Goal: Task Accomplishment & Management: Manage account settings

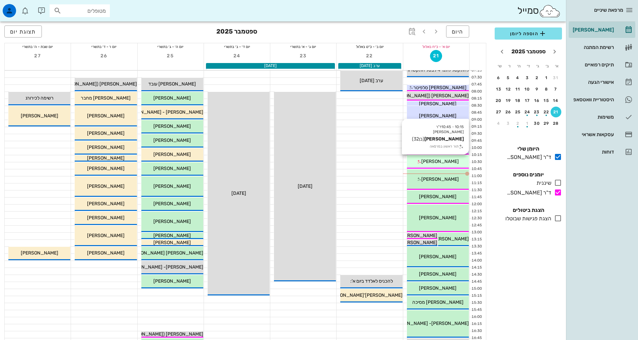
click at [458, 159] on div "[PERSON_NAME]" at bounding box center [438, 161] width 62 height 7
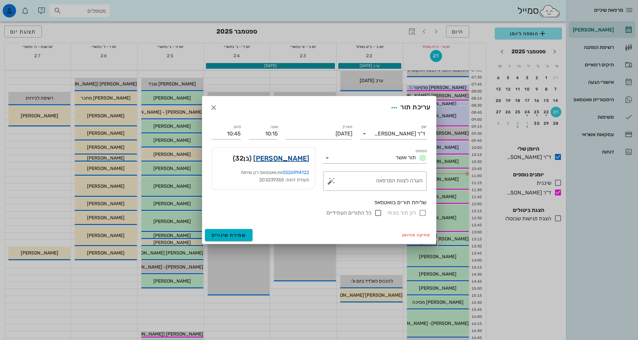
click at [290, 159] on link "[PERSON_NAME]" at bounding box center [281, 158] width 56 height 11
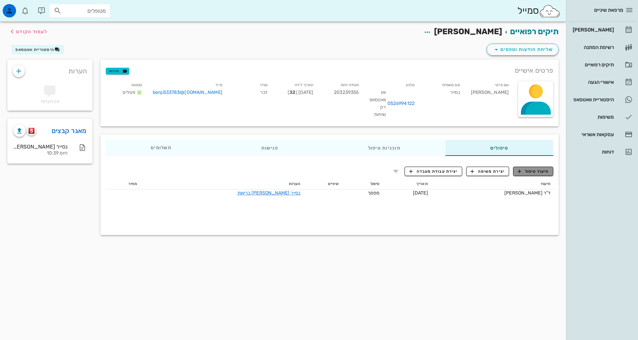
click at [523, 176] on button "תיעוד טיפול" at bounding box center [533, 171] width 40 height 9
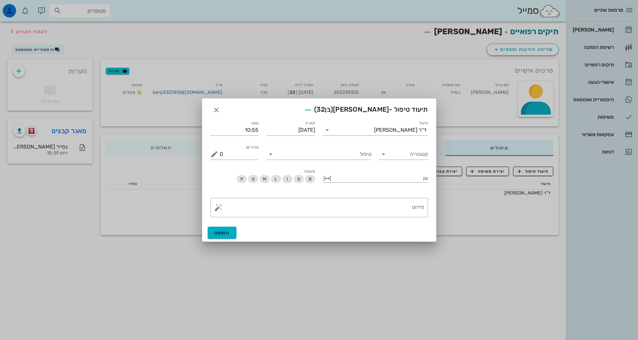
click at [367, 138] on div "תיעוד ד"ר [PERSON_NAME]" at bounding box center [375, 127] width 113 height 24
click at [367, 134] on input "תיעוד" at bounding box center [354, 130] width 42 height 11
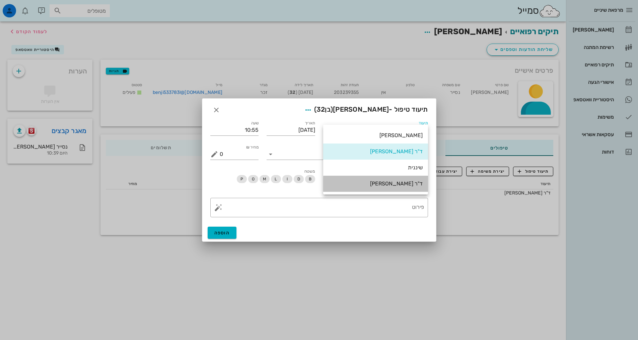
click at [398, 183] on div "ד"ר [PERSON_NAME]" at bounding box center [376, 183] width 94 height 6
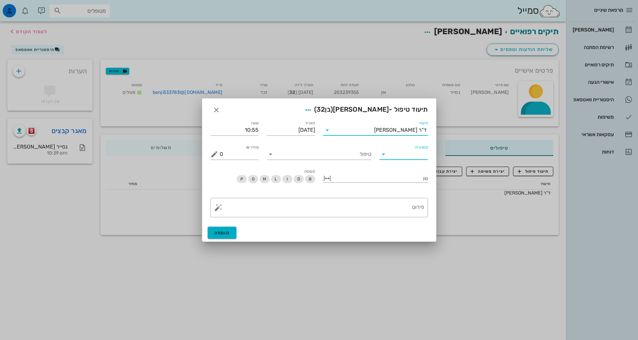
click at [407, 153] on input "קטגוריה" at bounding box center [409, 154] width 38 height 11
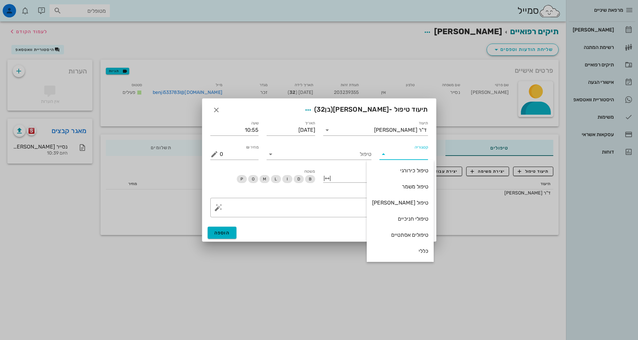
click at [416, 249] on div "כללי" at bounding box center [400, 251] width 56 height 6
type input "כללי"
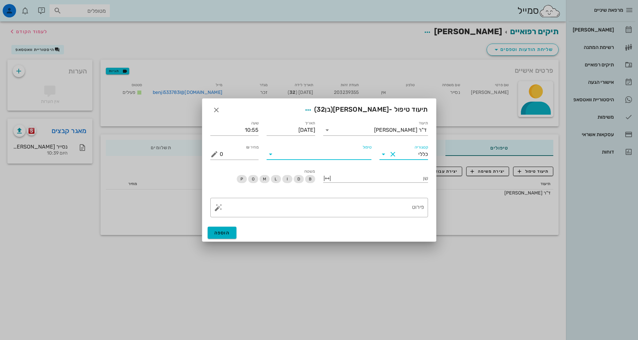
click at [347, 155] on input "טיפול" at bounding box center [323, 154] width 95 height 11
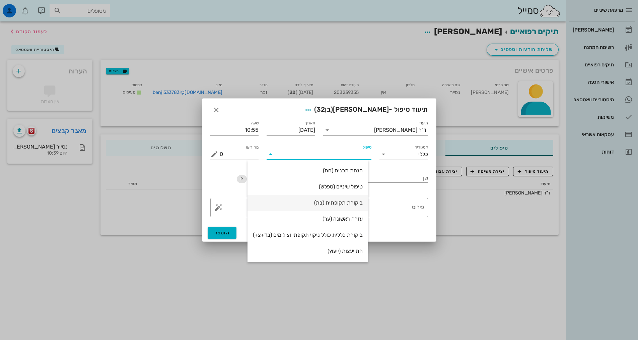
click at [357, 202] on div "ביקורת תקופתית (בת)" at bounding box center [308, 202] width 110 height 6
type input "350"
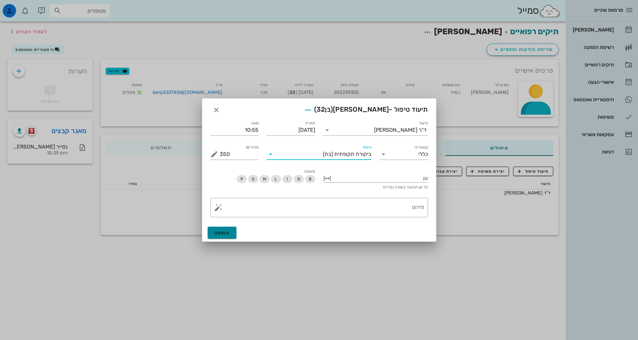
click at [227, 233] on span "הוספה" at bounding box center [222, 233] width 16 height 6
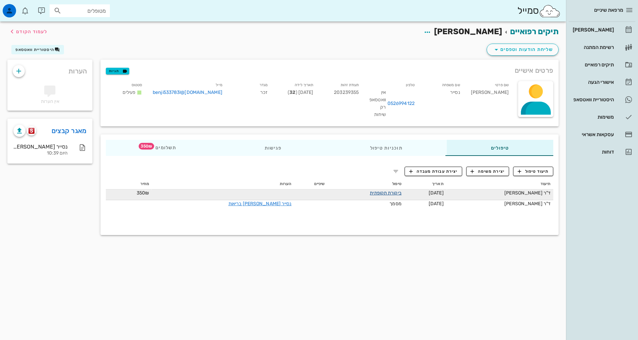
click at [378, 195] on link "ביקורת תקופתית" at bounding box center [385, 193] width 31 height 6
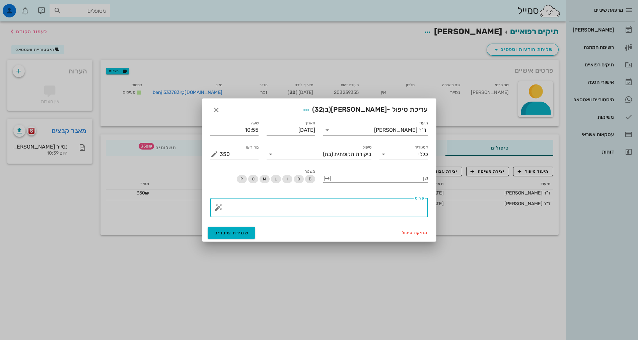
click at [401, 207] on textarea "פירוט" at bounding box center [322, 209] width 204 height 16
type textarea "ב"
click at [376, 203] on textarea "הגיע לייעוץ וחוות דעת. ברקע עבר טיפול אורתו בשל מרווח [PERSON_NAME] 24-25." at bounding box center [322, 209] width 204 height 16
type textarea "הגיע לייעוץ וחוות דעת. ברקע עבר טיפול אורתו בשל מרווח [PERSON_NAME] 24-25."
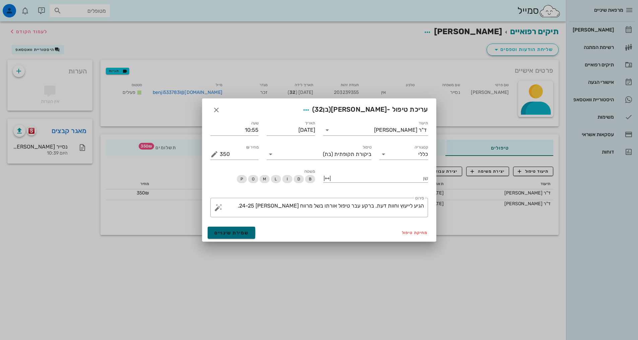
click at [229, 230] on span "שמירת שינויים" at bounding box center [231, 233] width 35 height 6
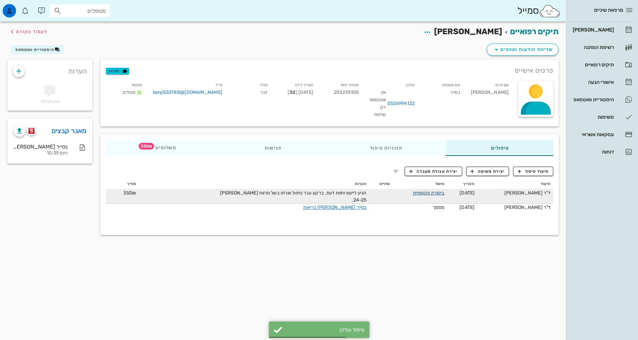
click at [424, 193] on link "ביקורת תקופתית" at bounding box center [428, 193] width 31 height 6
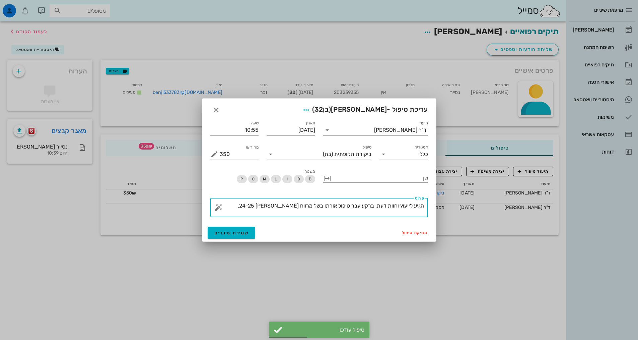
click at [376, 207] on textarea "הגיע לייעוץ וחוות דעת. ברקע עבר טיפול אורתו בשל מרווח [PERSON_NAME] 24-25." at bounding box center [322, 209] width 204 height 16
drag, startPoint x: 249, startPoint y: 231, endPoint x: 190, endPoint y: 178, distance: 80.2
click at [249, 232] on button "שמירת שינויים" at bounding box center [232, 232] width 48 height 12
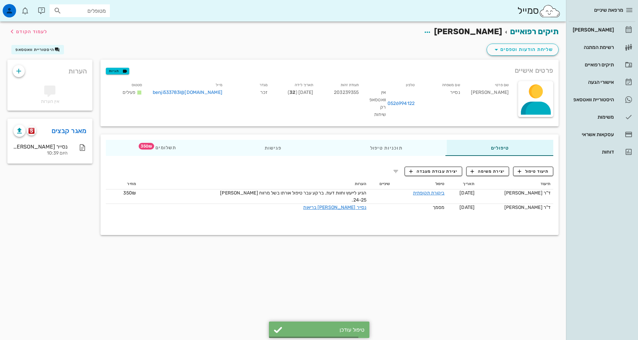
click at [87, 10] on input "מטופלים" at bounding box center [84, 10] width 43 height 9
type input "א"
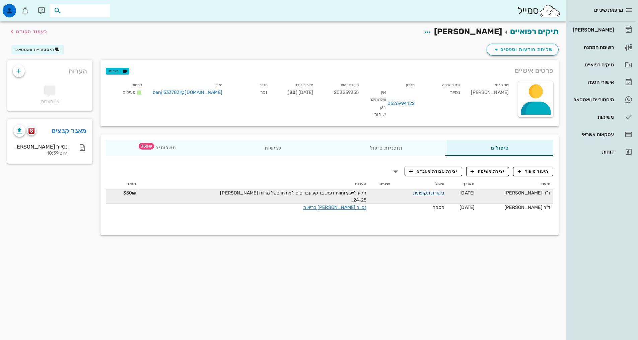
click at [415, 193] on link "ביקורת תקופתית" at bounding box center [428, 193] width 31 height 6
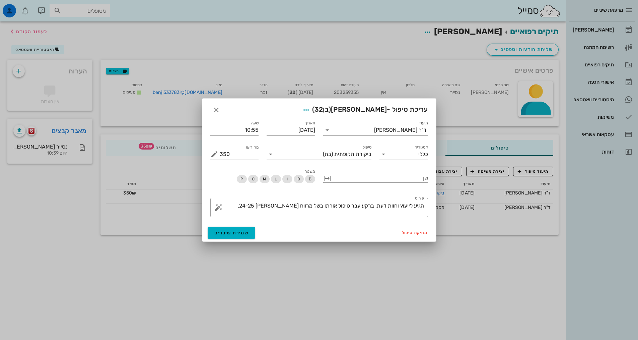
click at [272, 205] on textarea "הגיע לייעוץ וחוות דעת. ברקע עבר טיפול אורתו בשל מרווח [PERSON_NAME] 24-25." at bounding box center [322, 209] width 204 height 16
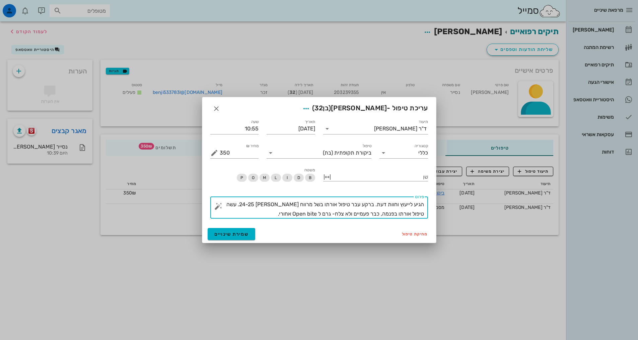
click at [358, 214] on textarea "הגיע לייעוץ וחוות דעת. ברקע עבר טיפול אורתו בשל מרווח [PERSON_NAME] 24-25. עשה …" at bounding box center [322, 209] width 204 height 19
click at [270, 214] on textarea "הגיע לייעוץ וחוות דעת. ברקע עבר טיפול אורתו בשל מרווח [PERSON_NAME] 24-25. עשה …" at bounding box center [322, 209] width 204 height 19
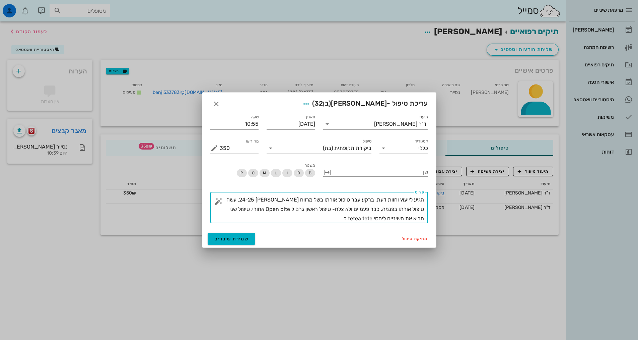
click at [408, 219] on textarea "הגיע לייעוץ וחוות דעת. ברקע עבר טיפול אורתו בשל מרווח [PERSON_NAME] 24-25. עשה …" at bounding box center [322, 209] width 204 height 28
click at [338, 218] on textarea "הגיע לייעוץ וחוות דעת. ברקע עבר טיפול אורתו בשל מרווח [PERSON_NAME] 24-25. עשה …" at bounding box center [322, 209] width 204 height 28
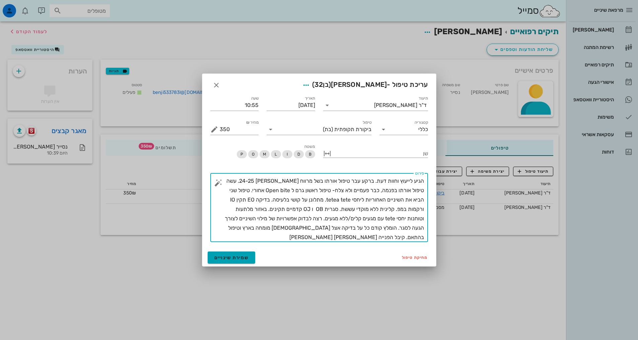
type textarea "הגיע לייעוץ וחוות דעת. ברקע עבר טיפול אורתו בשל מרווח [PERSON_NAME] 24-25. עשה …"
click at [229, 262] on button "שמירת שינויים" at bounding box center [232, 257] width 48 height 12
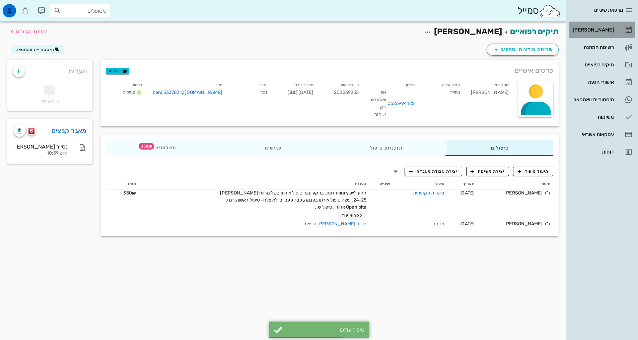
click at [603, 25] on div "[PERSON_NAME]" at bounding box center [593, 29] width 43 height 11
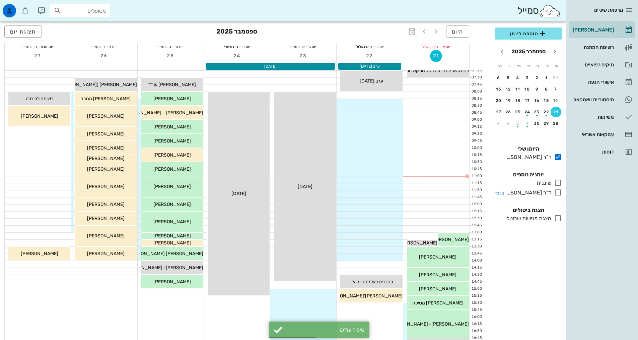
click at [556, 192] on icon at bounding box center [558, 192] width 8 height 8
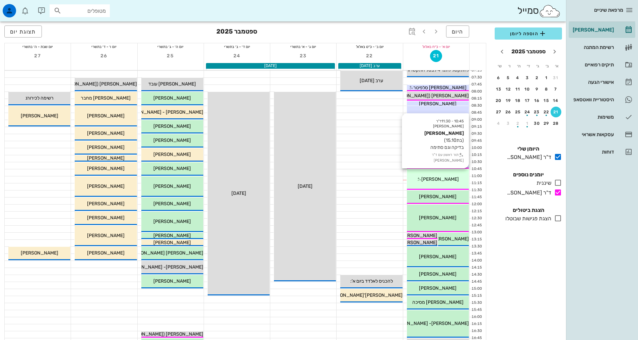
click at [447, 181] on span "[PERSON_NAME]" at bounding box center [440, 179] width 38 height 6
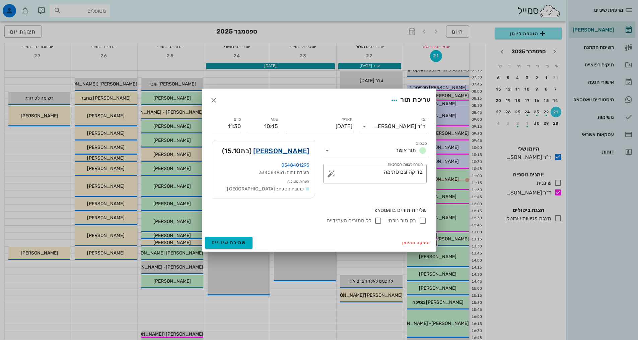
click at [300, 151] on link "[PERSON_NAME]" at bounding box center [281, 150] width 56 height 11
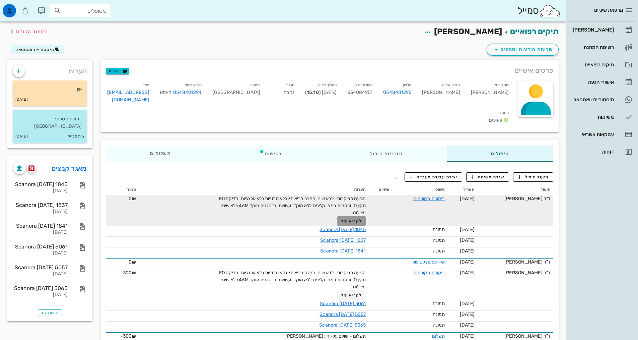
click at [353, 218] on span "לקרוא עוד" at bounding box center [351, 220] width 21 height 5
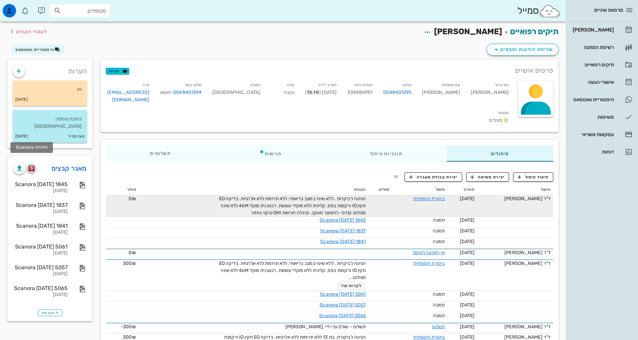
click at [34, 165] on img "button" at bounding box center [31, 168] width 6 height 6
click at [518, 174] on icon "button" at bounding box center [520, 177] width 6 height 6
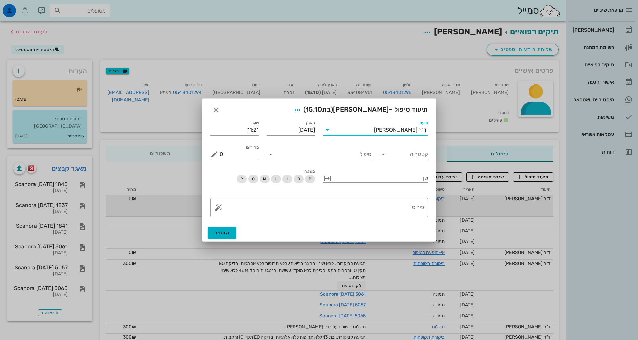
click at [374, 129] on input "תיעוד" at bounding box center [354, 130] width 42 height 11
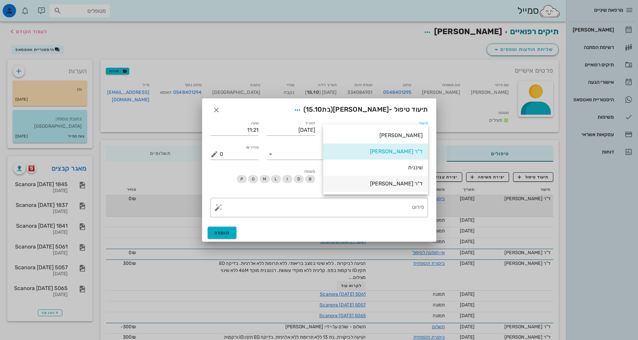
click at [393, 184] on div "ד"ר [PERSON_NAME]" at bounding box center [376, 183] width 94 height 6
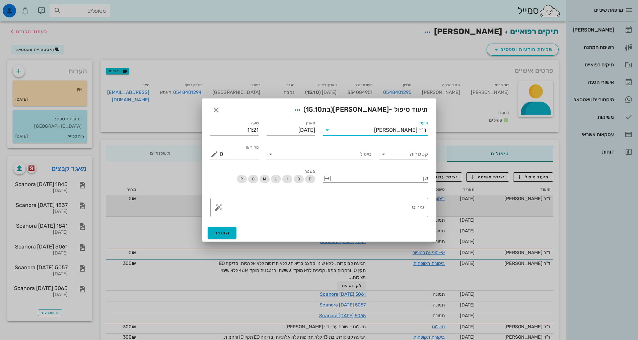
click at [407, 155] on input "קטגוריה" at bounding box center [409, 154] width 38 height 11
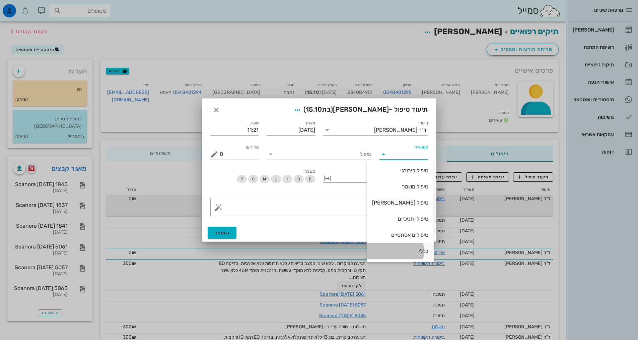
drag, startPoint x: 405, startPoint y: 253, endPoint x: 387, endPoint y: 216, distance: 41.1
click at [405, 252] on div "כללי" at bounding box center [400, 251] width 56 height 6
type input "כללי"
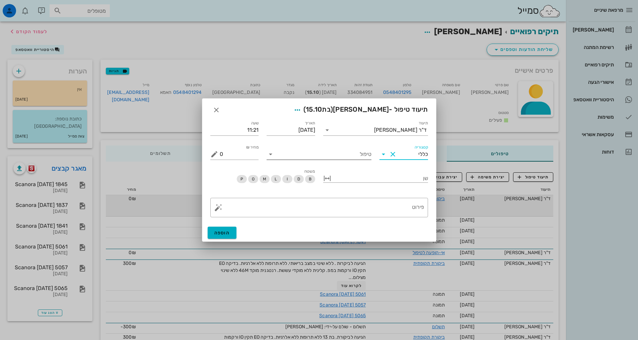
click at [351, 156] on input "טיפול" at bounding box center [323, 154] width 95 height 11
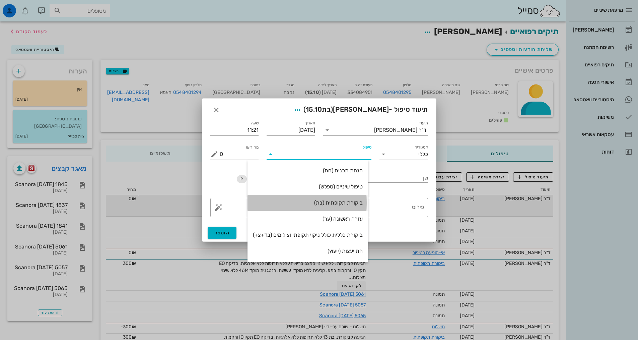
click at [351, 202] on div "ביקורת תקופתית (בת)" at bounding box center [308, 202] width 110 height 6
type input "350"
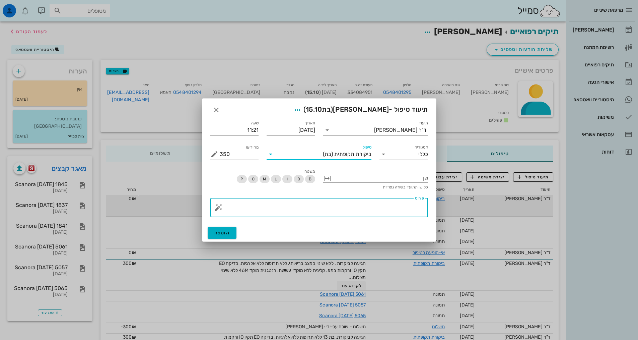
click at [383, 213] on textarea "פירוט" at bounding box center [322, 209] width 204 height 16
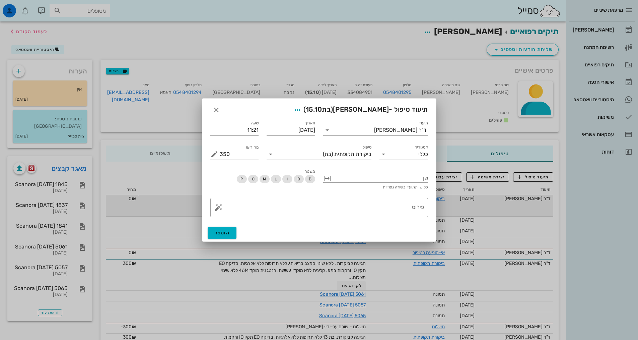
drag, startPoint x: 367, startPoint y: 110, endPoint x: 409, endPoint y: 92, distance: 46.1
click at [409, 92] on div "מרפאת שיניים יומן מרפאה רשימת המתנה תיקים רפואיים אישורי הגעה 3 היסטוריית וואטס…" at bounding box center [319, 206] width 638 height 412
click at [291, 121] on div "תאריך [DATE]" at bounding box center [291, 128] width 49 height 15
click at [374, 203] on textarea "פירוט" at bounding box center [322, 209] width 204 height 16
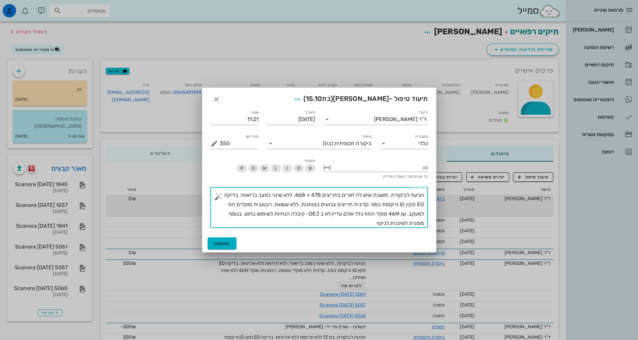
type textarea "הגיעה לביקורת. חושבת שיש לה חורים בחריצים 46B + 47B. ללא שינוי במצב בריאותי. בד…"
click at [236, 247] on button "הוספה" at bounding box center [222, 243] width 29 height 12
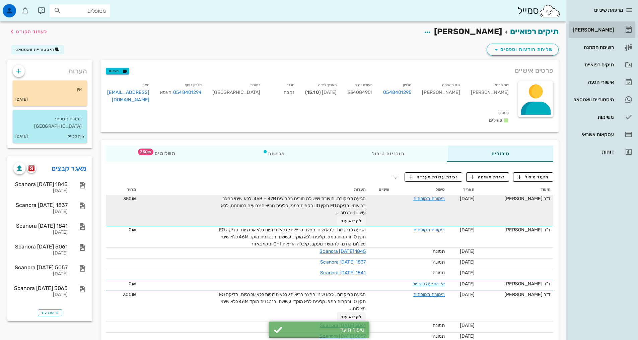
click at [593, 32] on div "[PERSON_NAME]" at bounding box center [593, 29] width 43 height 5
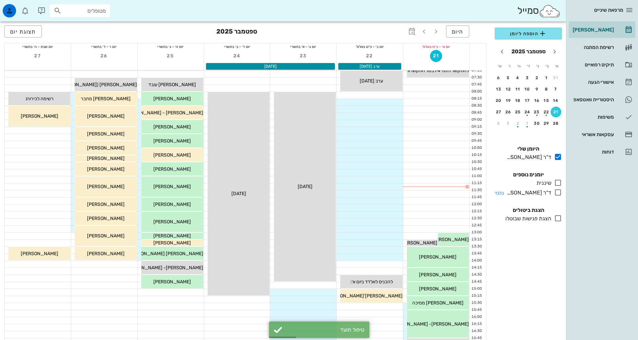
click at [561, 194] on icon at bounding box center [558, 192] width 8 height 8
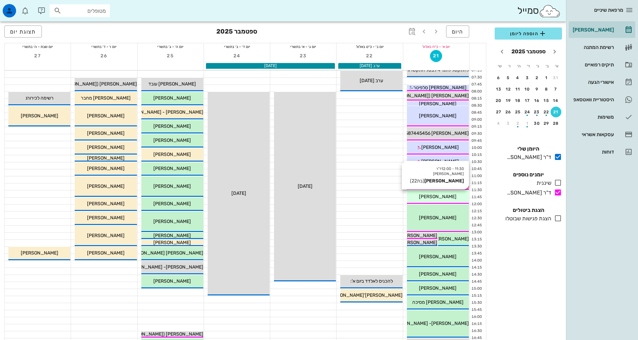
click at [439, 192] on div "11:30 - 12:00 ד"ר [PERSON_NAME] [PERSON_NAME] (בת 22 ) [PERSON_NAME]" at bounding box center [438, 196] width 62 height 13
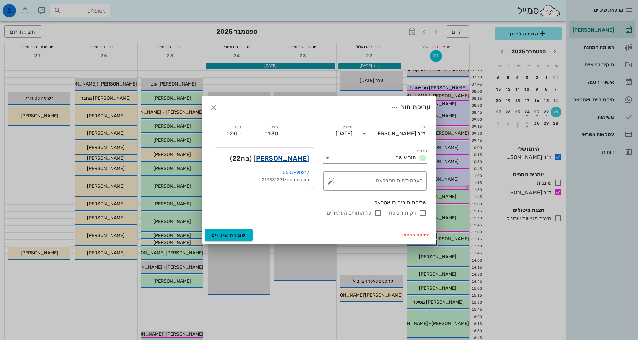
click at [295, 159] on link "[PERSON_NAME]" at bounding box center [281, 158] width 56 height 11
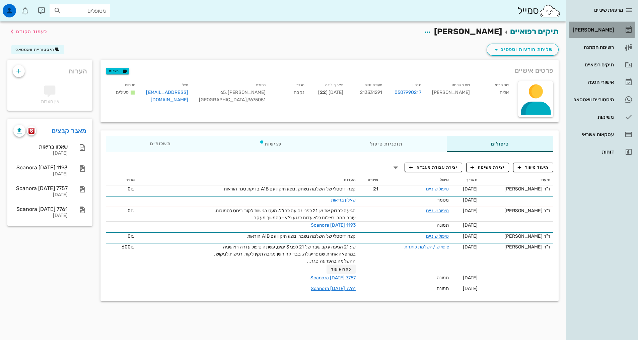
click at [600, 32] on div "[PERSON_NAME]" at bounding box center [593, 29] width 43 height 5
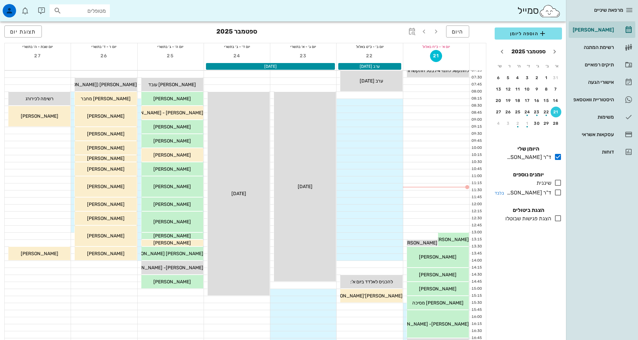
click at [557, 192] on icon at bounding box center [558, 192] width 8 height 8
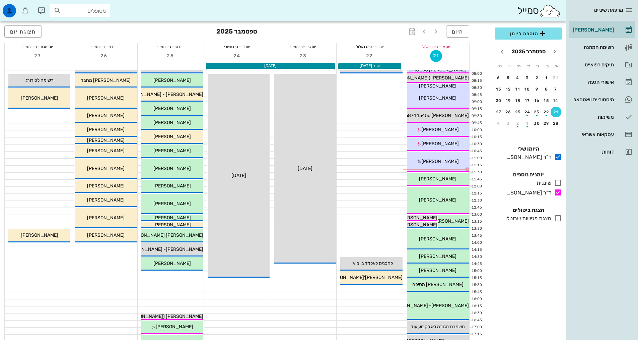
scroll to position [34, 0]
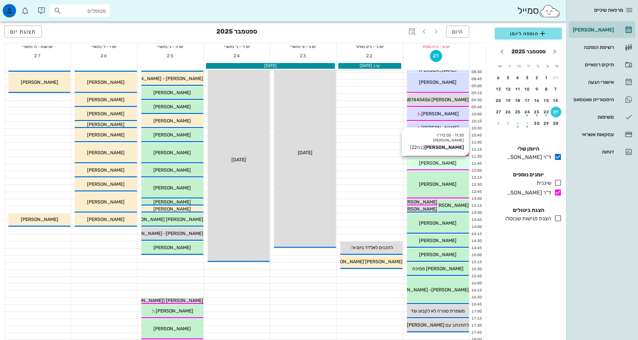
click at [455, 165] on div "[PERSON_NAME]" at bounding box center [438, 162] width 62 height 7
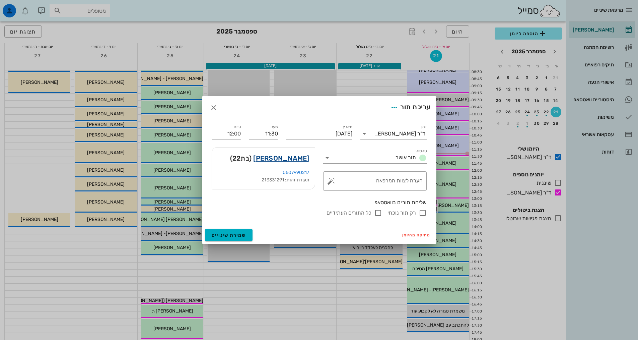
click at [303, 156] on link "[PERSON_NAME]" at bounding box center [281, 158] width 56 height 11
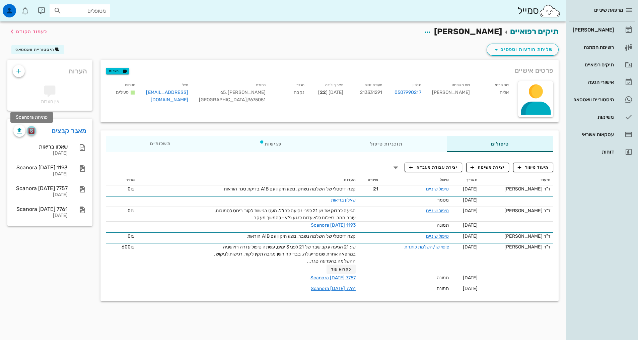
click at [35, 133] on img "button" at bounding box center [31, 131] width 6 height 6
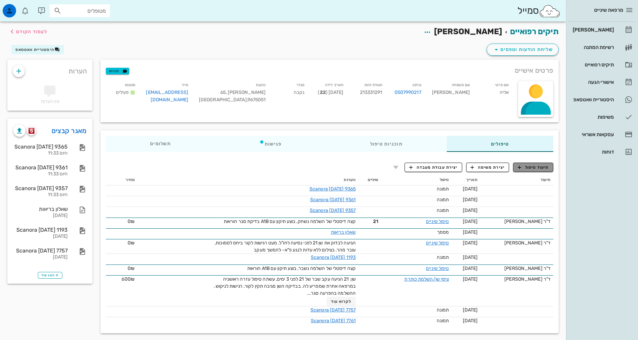
click at [531, 170] on span "תיעוד טיפול" at bounding box center [533, 167] width 31 height 6
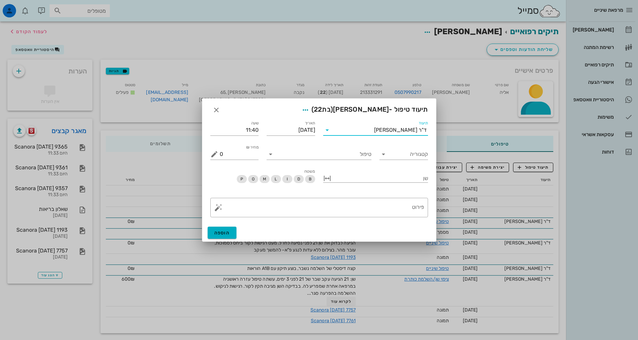
click at [360, 131] on input "תיעוד" at bounding box center [354, 130] width 42 height 11
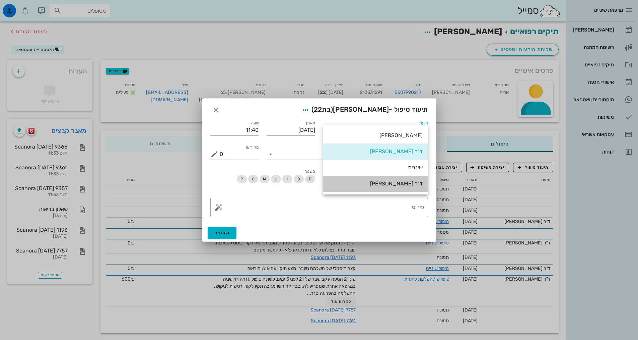
drag, startPoint x: 406, startPoint y: 189, endPoint x: 402, endPoint y: 183, distance: 6.9
click at [406, 189] on div "ד"ר [PERSON_NAME]" at bounding box center [376, 183] width 94 height 14
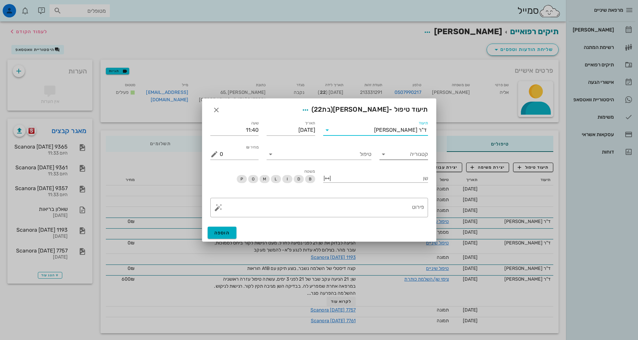
click at [395, 158] on input "קטגוריה" at bounding box center [409, 154] width 38 height 11
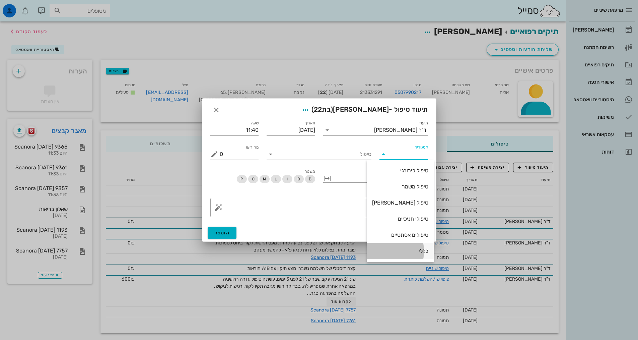
click at [414, 252] on div "כללי" at bounding box center [400, 251] width 56 height 6
type input "כללי"
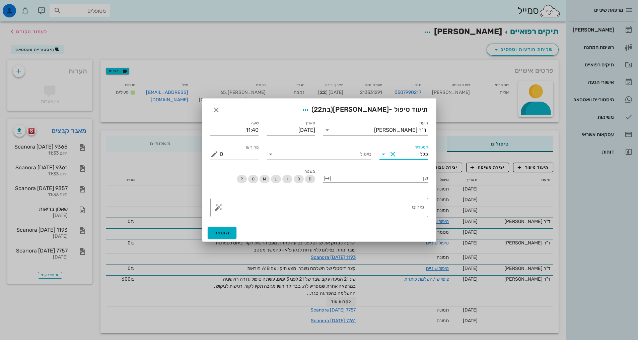
click at [345, 152] on input "טיפול" at bounding box center [323, 154] width 95 height 11
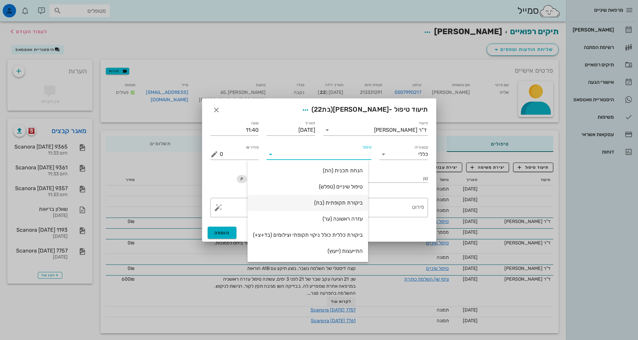
click at [351, 205] on div "ביקורת תקופתית (בת)" at bounding box center [308, 202] width 110 height 6
type input "350"
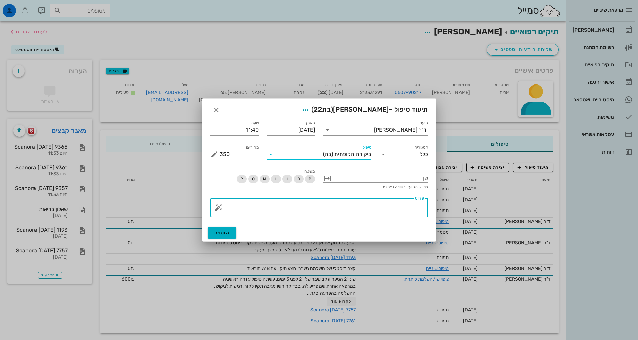
click at [383, 208] on textarea "פירוט" at bounding box center [322, 209] width 204 height 16
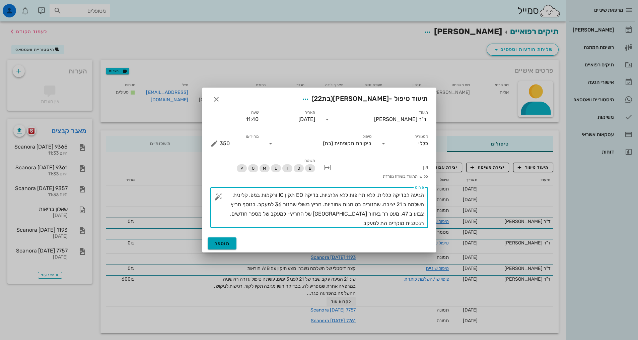
type textarea "הגיעה לבדיקה כללית. ללא תרופות ללא אלרגיות. בדיקה EO תקין IO ורקמות במפ. קלינית…"
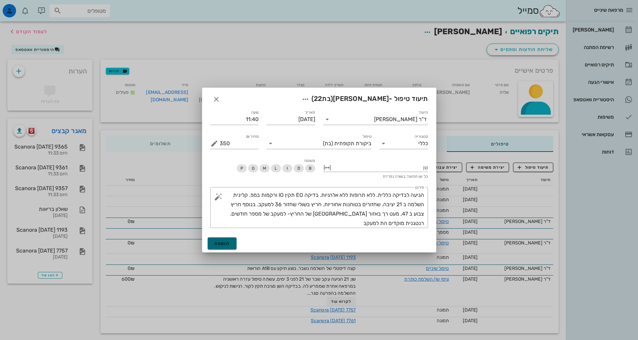
click at [227, 245] on span "הוספה" at bounding box center [222, 244] width 16 height 6
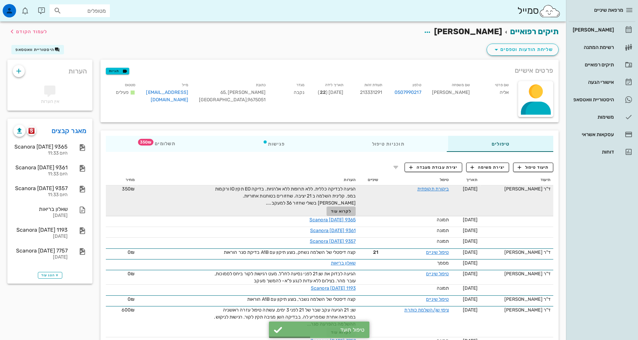
click at [352, 211] on span "לקרוא עוד" at bounding box center [341, 211] width 21 height 5
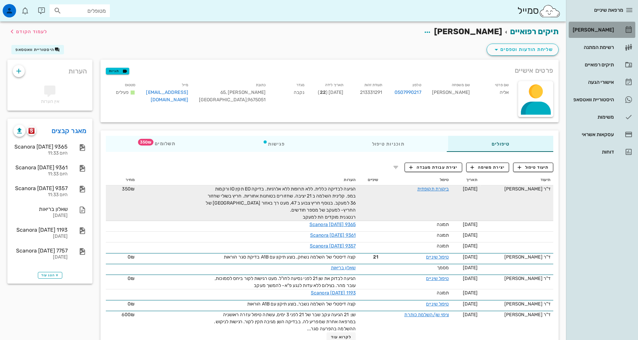
click at [599, 33] on div "[PERSON_NAME]" at bounding box center [593, 29] width 43 height 11
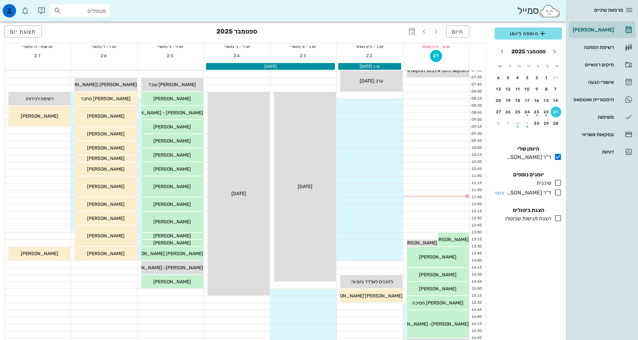
click at [559, 196] on icon at bounding box center [558, 192] width 8 height 8
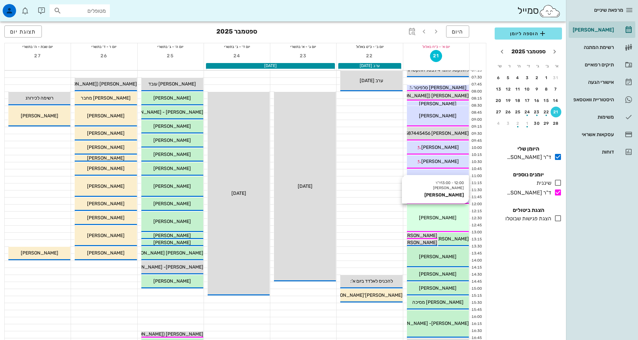
click at [441, 220] on span "[PERSON_NAME]" at bounding box center [438, 218] width 38 height 6
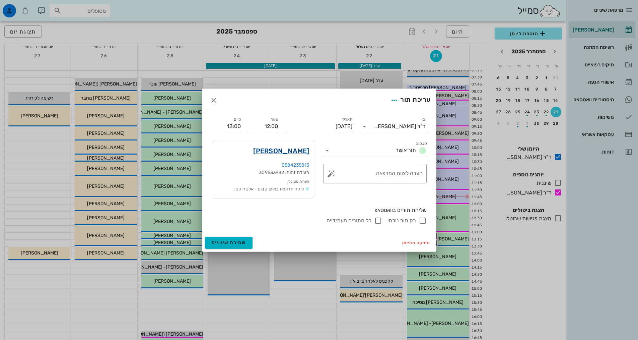
click at [293, 151] on link "[PERSON_NAME]" at bounding box center [281, 150] width 56 height 11
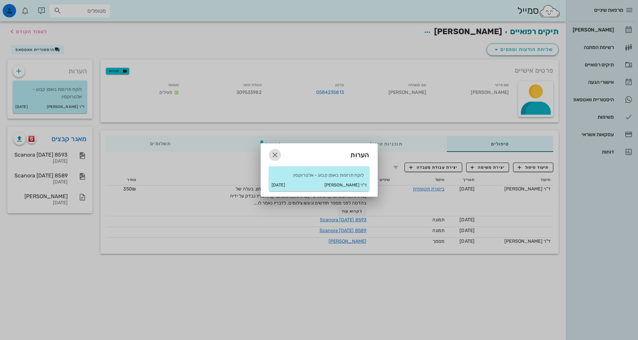
click at [281, 155] on span "button" at bounding box center [275, 155] width 12 height 8
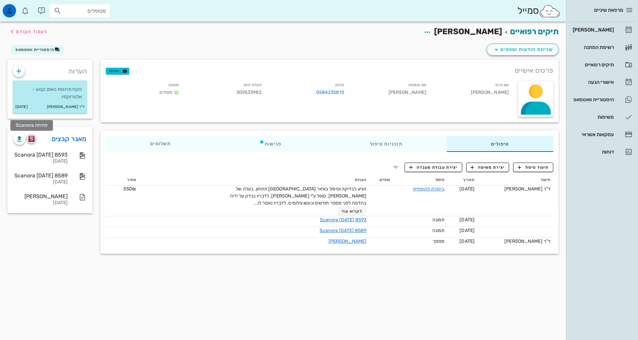
click at [30, 139] on img "button" at bounding box center [31, 139] width 6 height 6
click at [581, 101] on div "היסטוריית וואטסאפ" at bounding box center [593, 99] width 43 height 5
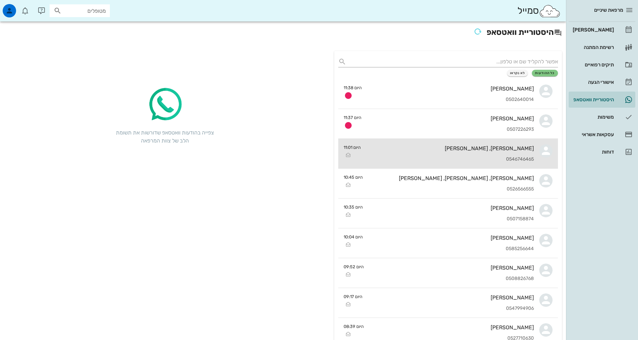
click at [390, 150] on div "[PERSON_NAME], [PERSON_NAME]" at bounding box center [450, 148] width 168 height 6
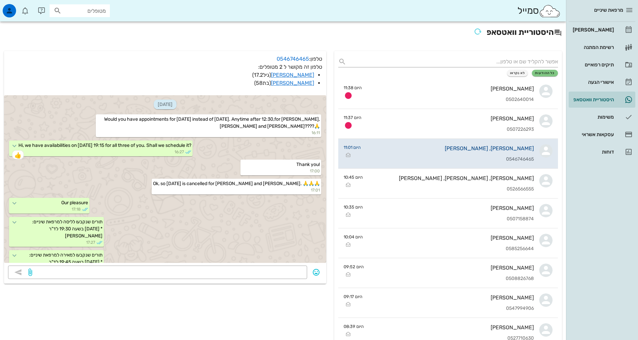
scroll to position [97, 0]
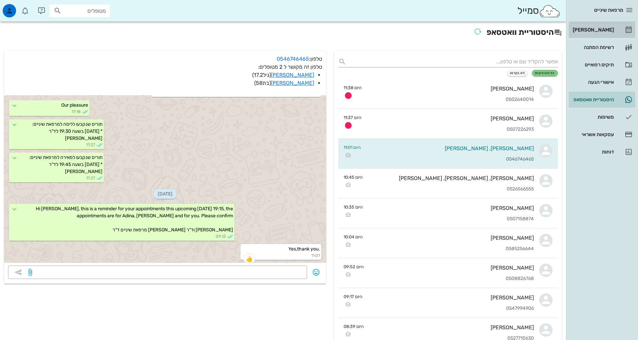
click at [595, 34] on div "[PERSON_NAME]" at bounding box center [593, 29] width 43 height 11
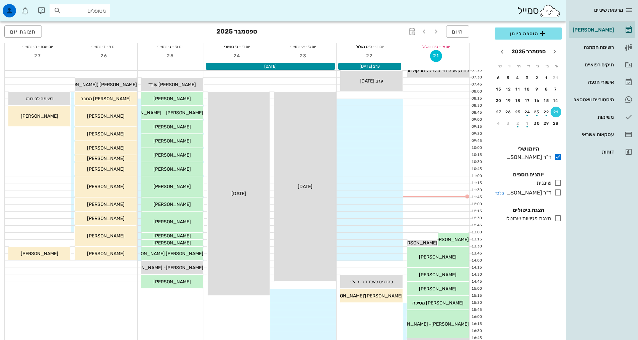
click at [556, 194] on icon at bounding box center [558, 192] width 8 height 8
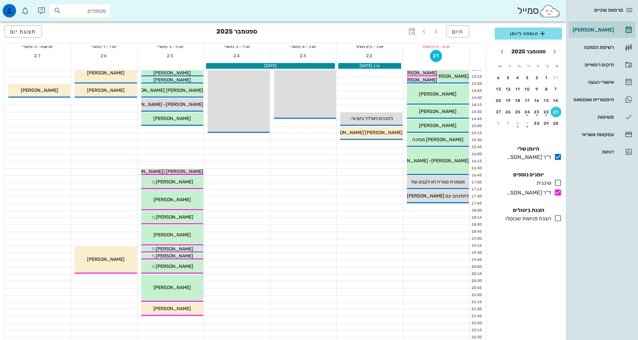
scroll to position [102, 0]
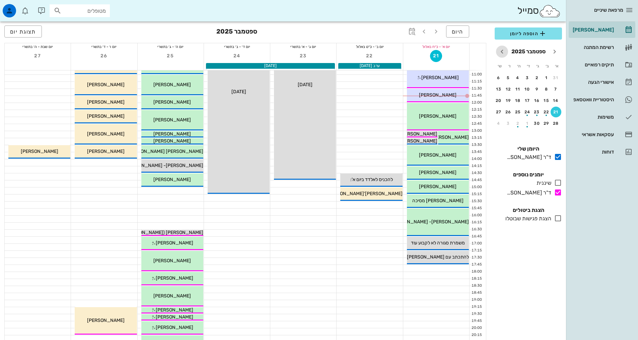
click at [505, 50] on icon "חודש הבא" at bounding box center [502, 52] width 8 height 8
click at [500, 46] on button "חודש הבא" at bounding box center [502, 52] width 12 height 12
click at [549, 94] on td "3" at bounding box center [547, 89] width 9 height 11
click at [545, 91] on div "3" at bounding box center [546, 89] width 11 height 5
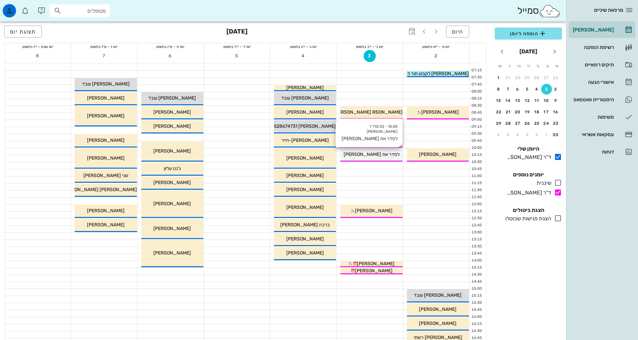
click at [381, 159] on div "10:00 - 10:30 ד"ר [PERSON_NAME] לסדר את [PERSON_NAME] לסדר את [PERSON_NAME]" at bounding box center [371, 154] width 62 height 13
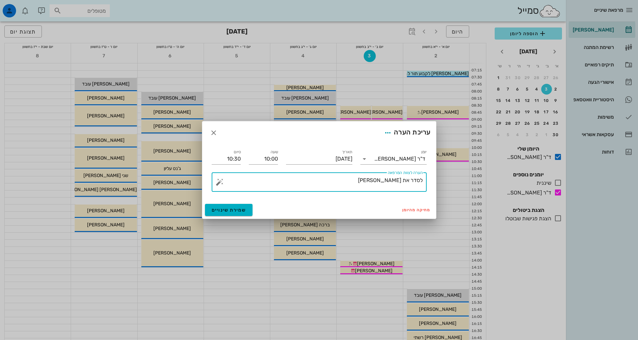
click at [360, 183] on textarea "לסדר את [PERSON_NAME]" at bounding box center [322, 184] width 202 height 16
type textarea "לסדר את [PERSON_NAME], ולתת [PERSON_NAME] שעה"
click at [240, 158] on input "10:30" at bounding box center [226, 158] width 29 height 11
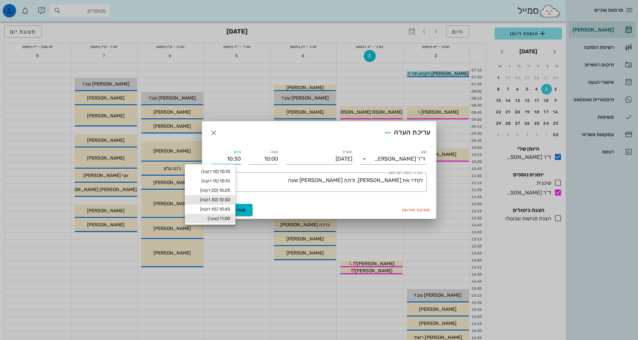
click at [223, 217] on div "11:00 (שעה)" at bounding box center [210, 218] width 40 height 5
type input "11:00"
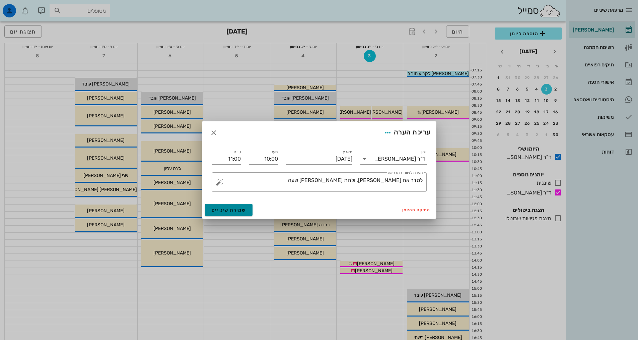
click at [230, 211] on span "שמירת שינויים" at bounding box center [229, 210] width 35 height 6
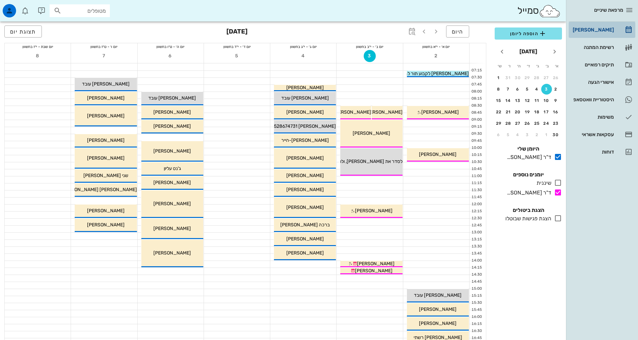
click at [604, 27] on div "[PERSON_NAME]" at bounding box center [593, 29] width 43 height 11
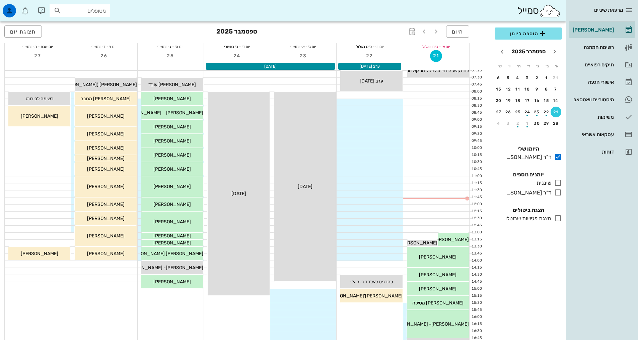
drag, startPoint x: 562, startPoint y: 197, endPoint x: 558, endPoint y: 195, distance: 4.7
click at [561, 197] on div "כולם יומנים נוספים שיננית בלבד ד"ר [PERSON_NAME] בלבד" at bounding box center [528, 185] width 75 height 36
click at [557, 195] on icon at bounding box center [558, 192] width 8 height 8
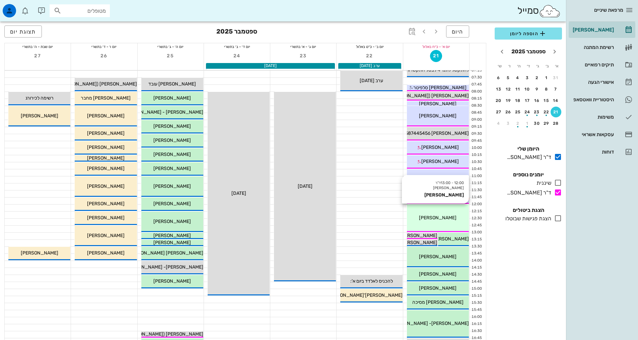
click at [447, 222] on div "12:00 - 13:00 ד"ר [PERSON_NAME] [PERSON_NAME] [PERSON_NAME]" at bounding box center [438, 217] width 62 height 27
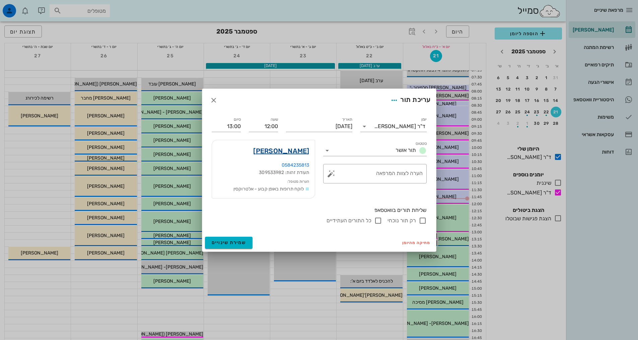
click at [299, 151] on link "[PERSON_NAME]" at bounding box center [281, 150] width 56 height 11
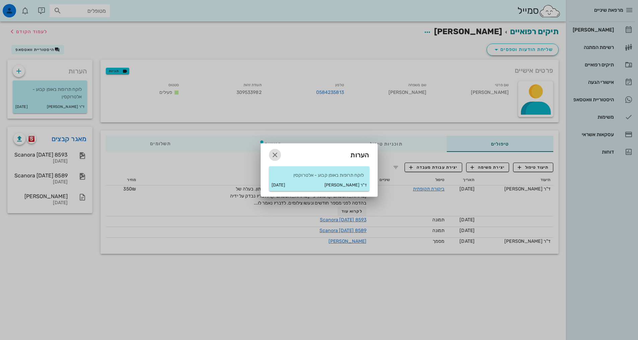
click at [273, 155] on icon "button" at bounding box center [275, 155] width 8 height 8
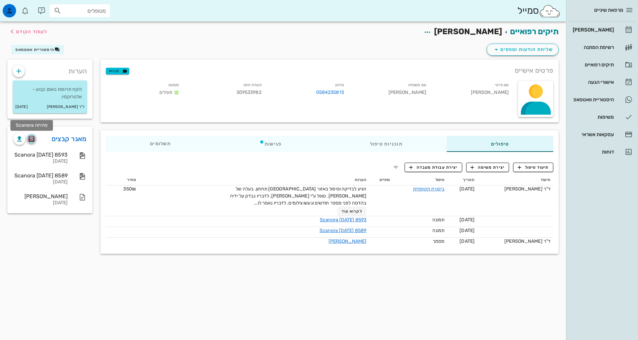
click at [35, 139] on span "button" at bounding box center [31, 139] width 9 height 6
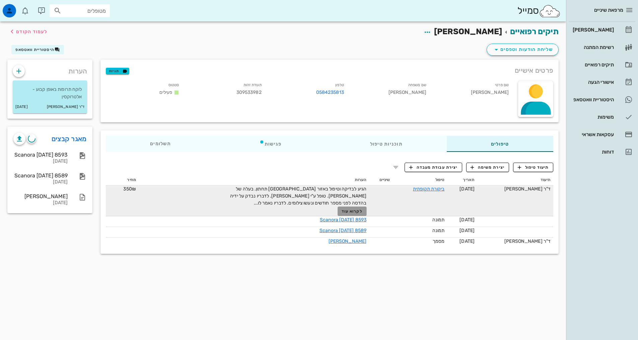
click at [351, 210] on span "לקרוא עוד" at bounding box center [352, 211] width 21 height 5
